Goal: Navigation & Orientation: Find specific page/section

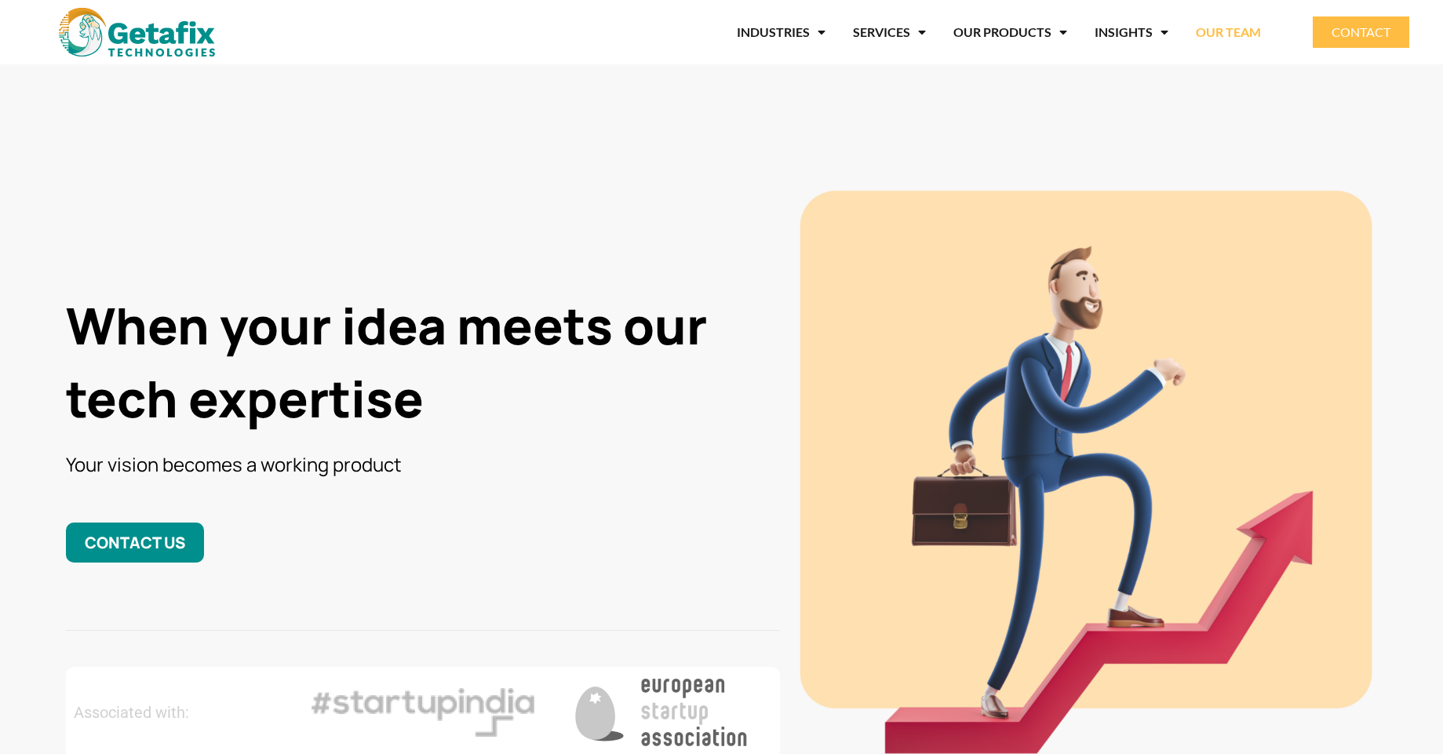
click at [1238, 26] on link "OUR TEAM" at bounding box center [1228, 32] width 65 height 36
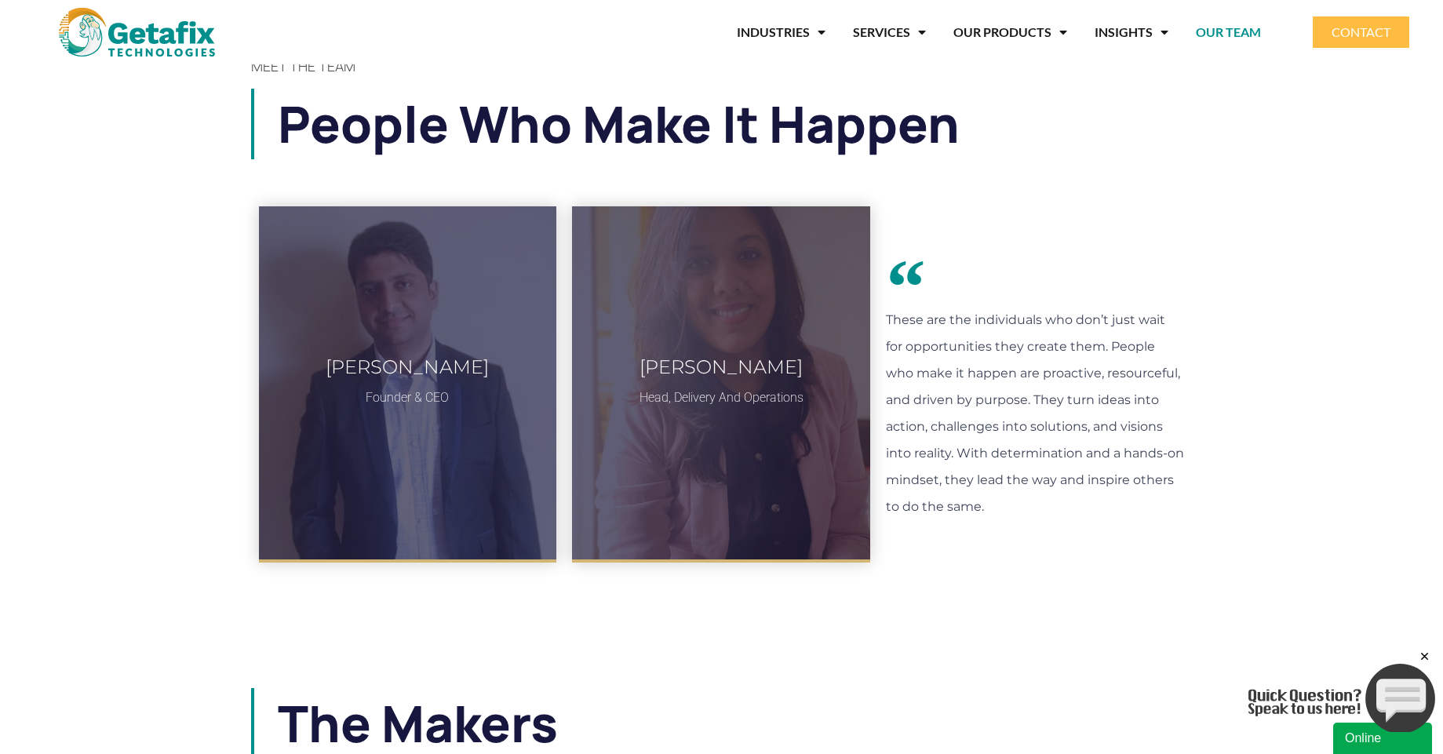
scroll to position [20, 0]
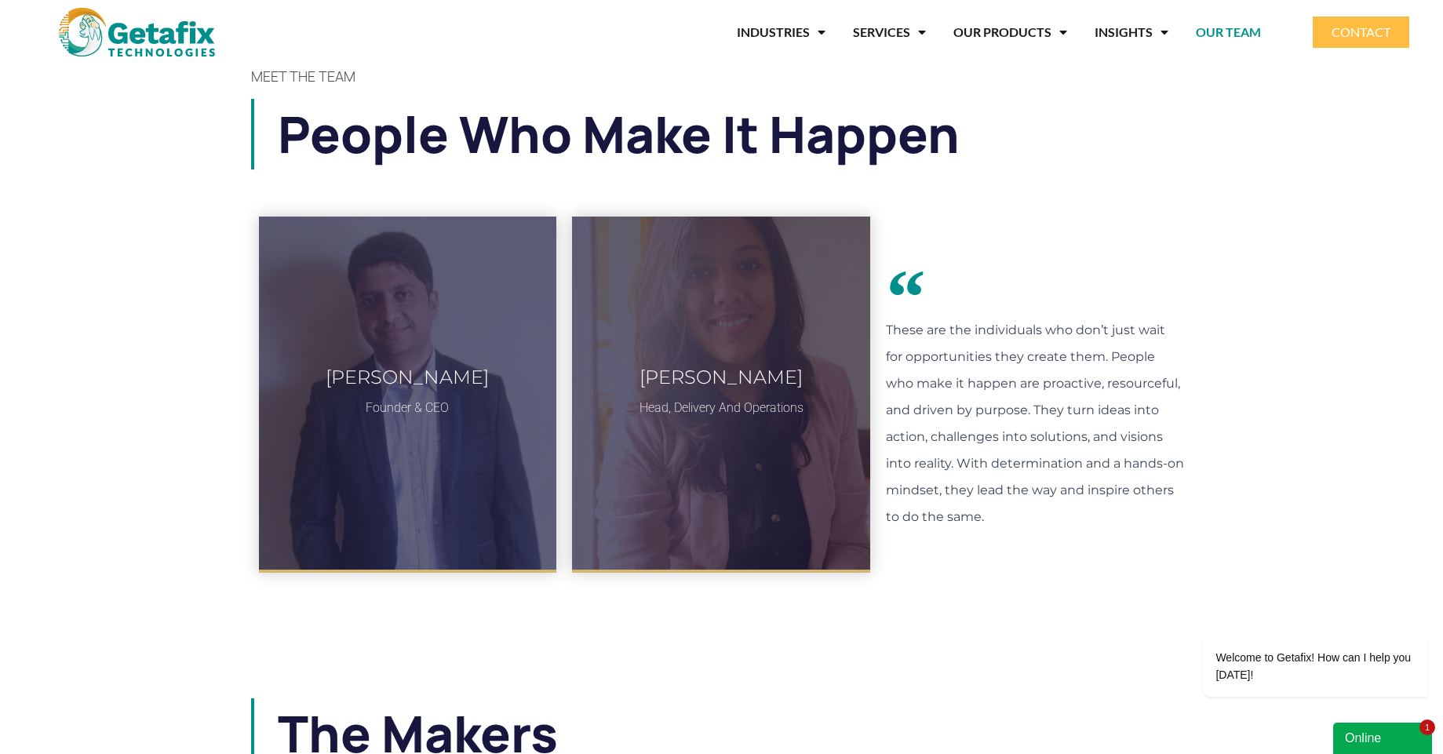
click at [149, 31] on img at bounding box center [137, 32] width 156 height 49
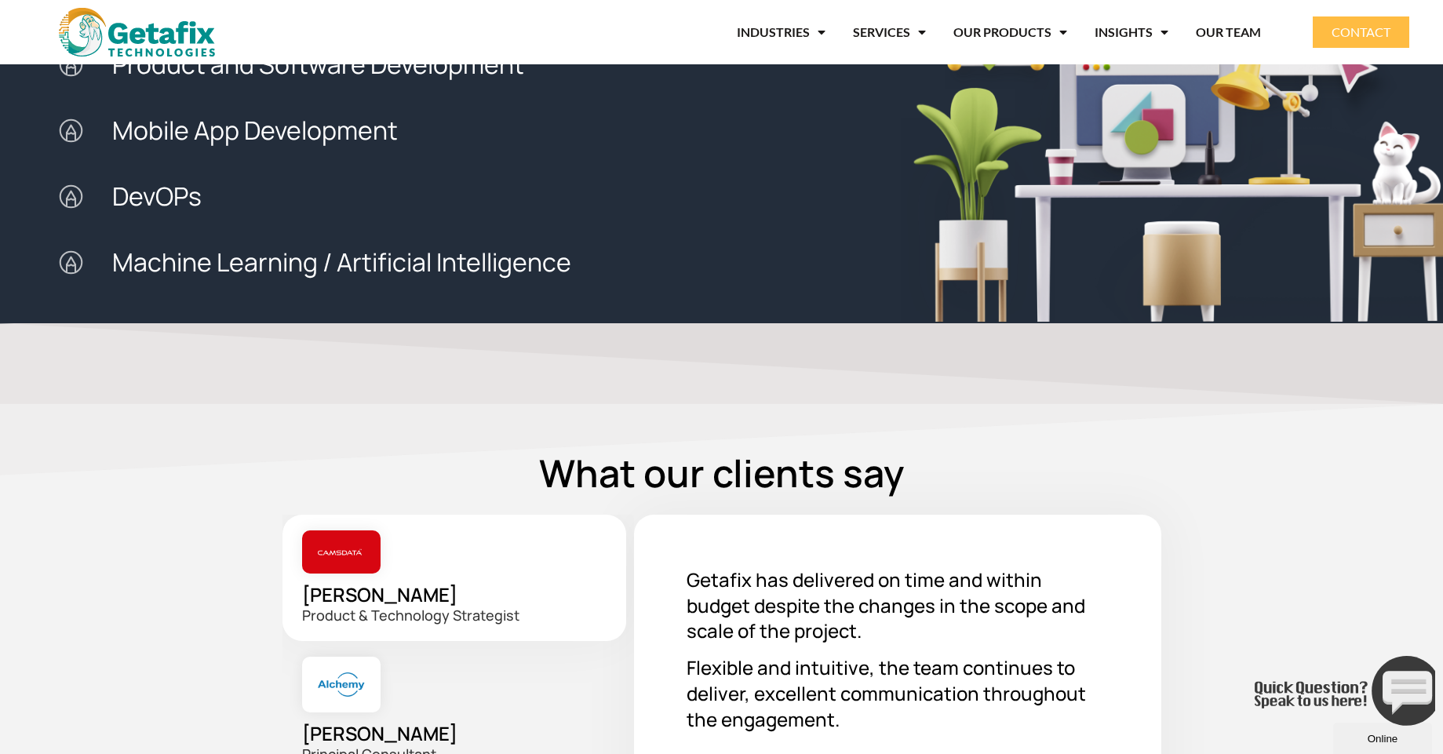
scroll to position [2426, 0]
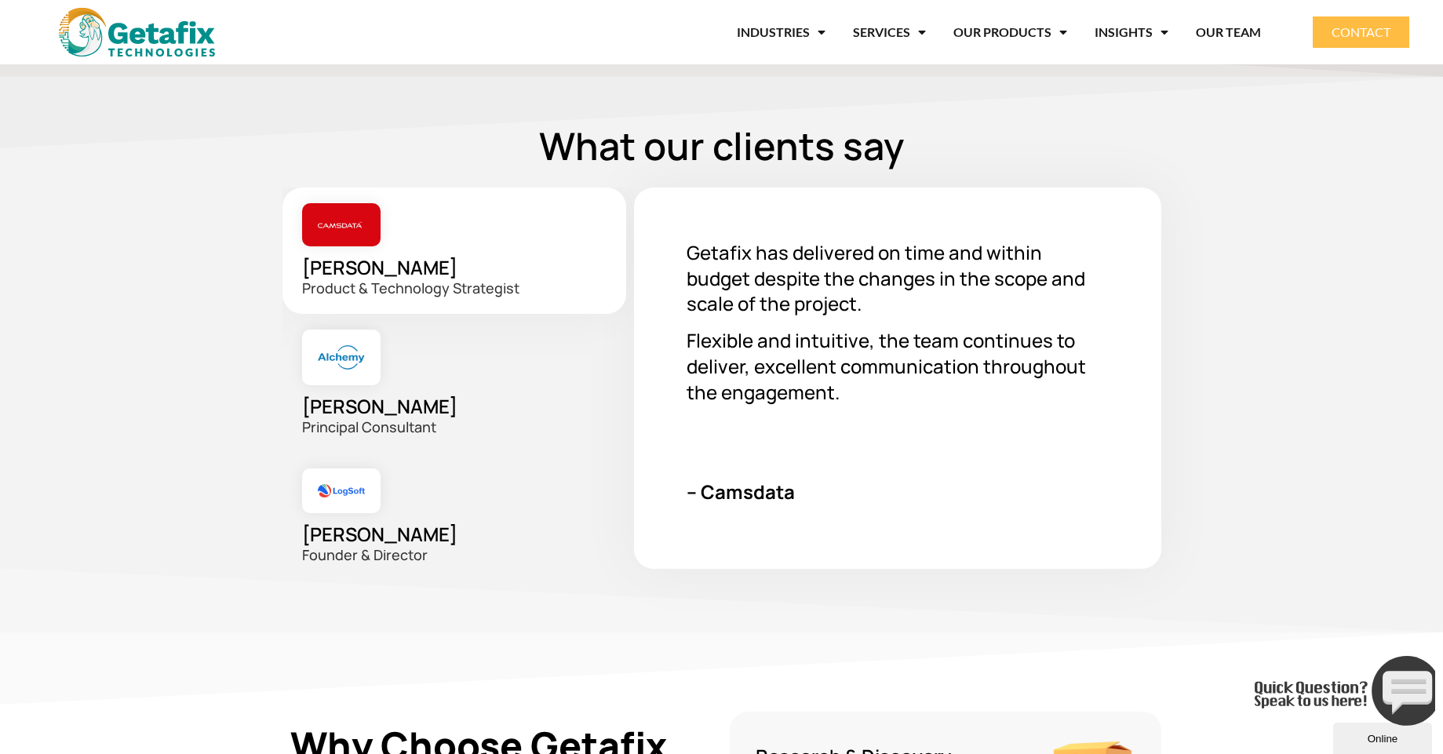
click at [436, 399] on div "Arindam Bannerjee Principal Consultant" at bounding box center [459, 383] width 352 height 139
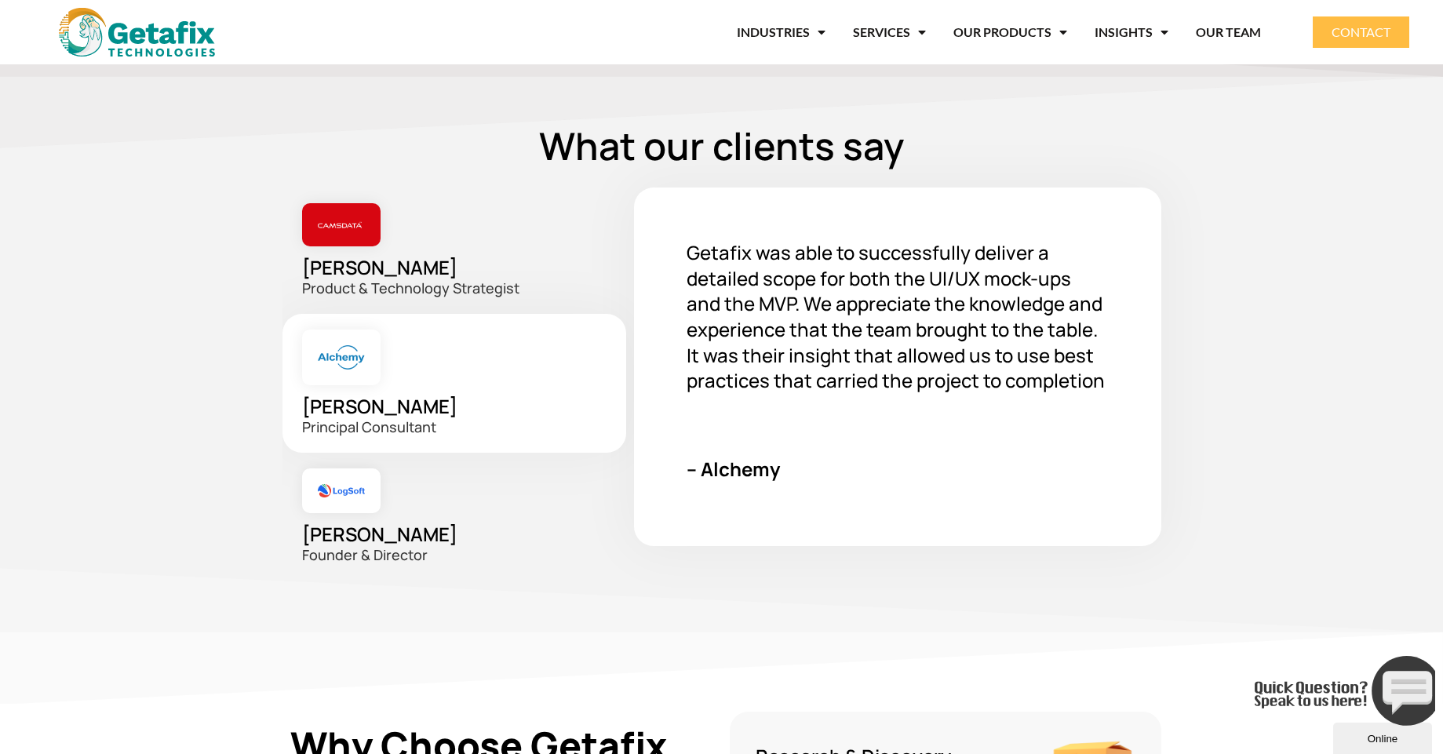
click at [392, 505] on div "Richard Lobo Founder & Director" at bounding box center [459, 517] width 352 height 128
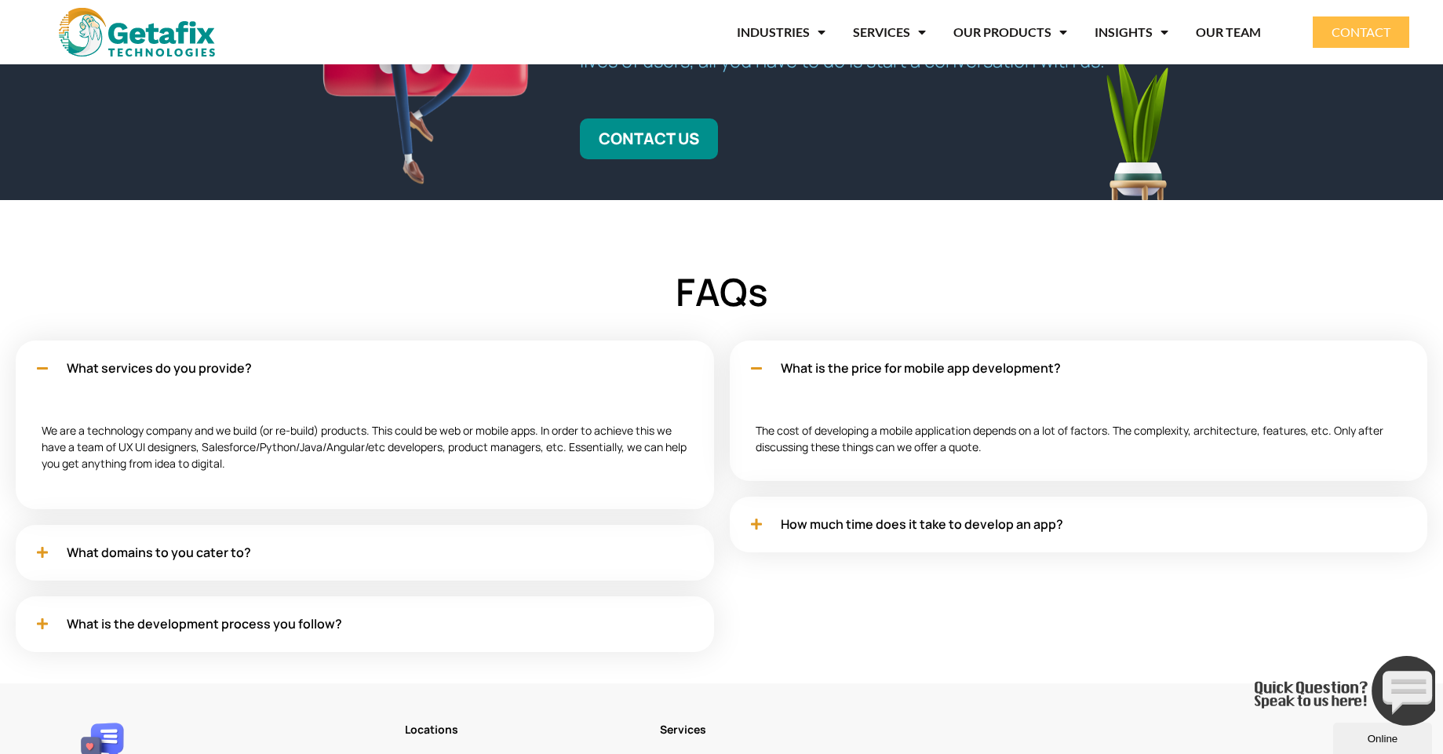
scroll to position [4898, 0]
